Goal: Task Accomplishment & Management: Manage account settings

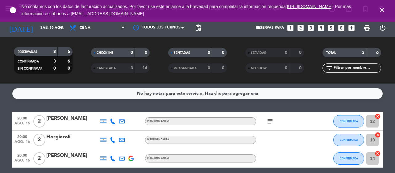
click at [270, 121] on icon "subject" at bounding box center [270, 120] width 7 height 7
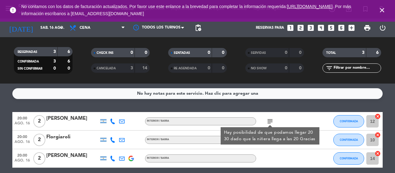
click at [270, 121] on icon "subject" at bounding box center [270, 120] width 7 height 7
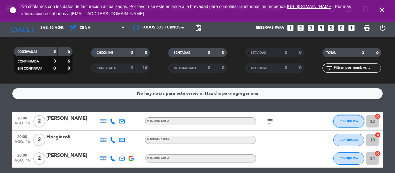
click at [351, 123] on button "CONFIRMADA" at bounding box center [349, 121] width 31 height 12
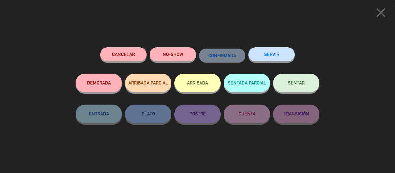
click at [163, 52] on button "NO-SHOW" at bounding box center [173, 54] width 46 height 14
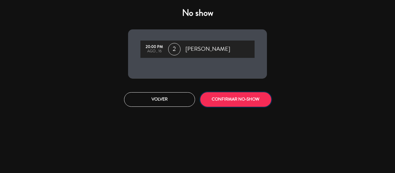
click at [232, 98] on button "CONFIRMAR NO-SHOW" at bounding box center [236, 99] width 71 height 15
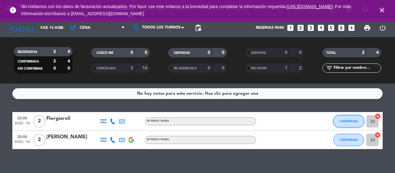
click at [356, 122] on span "CONFIRMADA" at bounding box center [349, 120] width 18 height 3
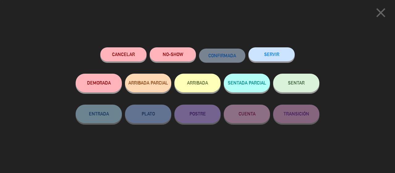
click at [182, 53] on button "NO-SHOW" at bounding box center [173, 54] width 46 height 14
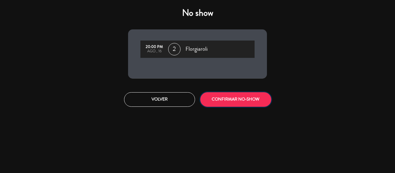
click at [254, 102] on button "CONFIRMAR NO-SHOW" at bounding box center [236, 99] width 71 height 15
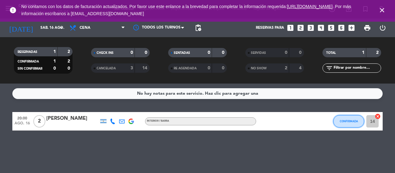
click at [345, 123] on button "CONFIRMADA" at bounding box center [349, 121] width 31 height 12
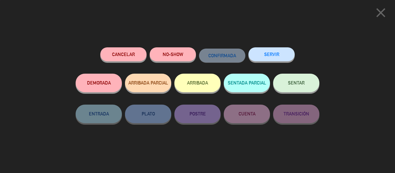
click at [174, 56] on button "NO-SHOW" at bounding box center [173, 54] width 46 height 14
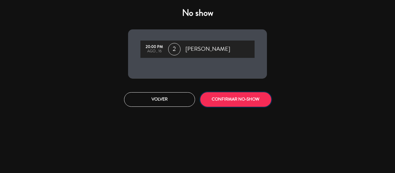
click at [248, 99] on button "CONFIRMAR NO-SHOW" at bounding box center [236, 99] width 71 height 15
